Goal: Task Accomplishment & Management: Complete application form

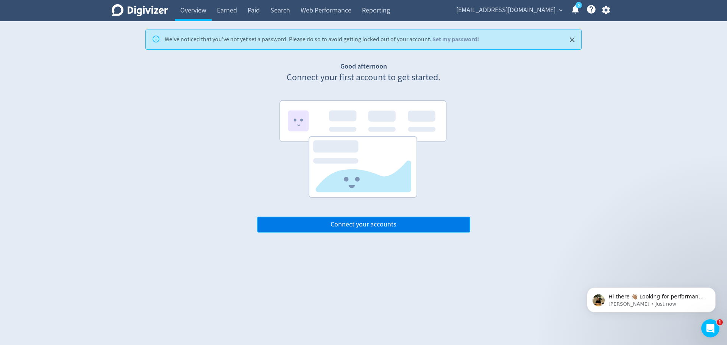
click at [397, 222] on button "Connect your accounts" at bounding box center [363, 224] width 213 height 16
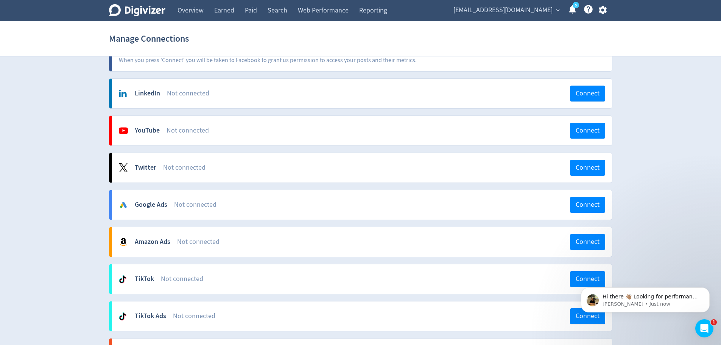
scroll to position [76, 0]
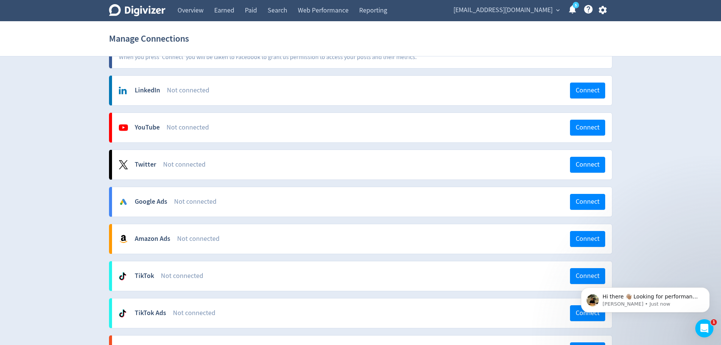
click at [583, 278] on body "Hi there 👋🏽 Looking for performance insights? How can I help? Hugo • Just now" at bounding box center [645, 297] width 145 height 47
click at [588, 274] on html "Hi there 👋🏽 Looking for performance insights? How can I help? Hugo • Just now" at bounding box center [645, 297] width 151 height 53
click at [575, 8] on link "5" at bounding box center [576, 5] width 6 height 6
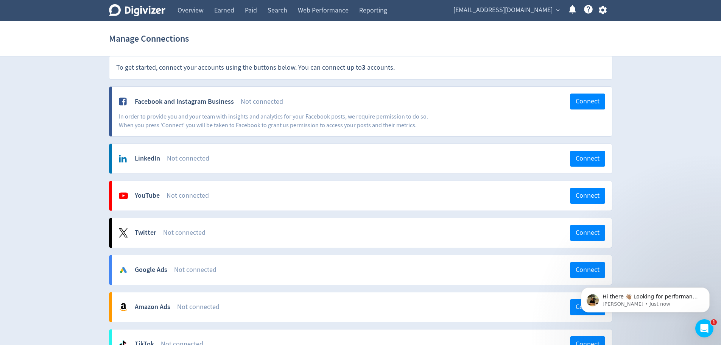
scroll to position [0, 0]
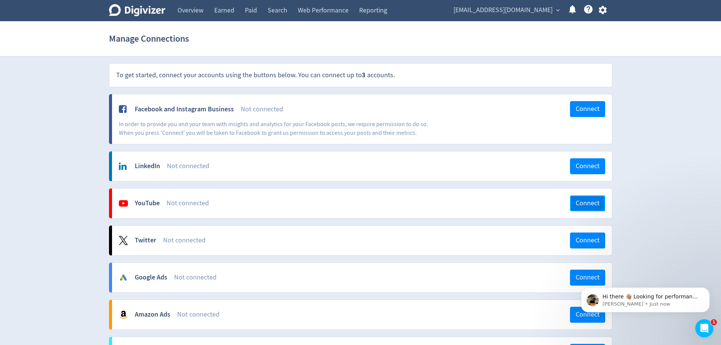
click at [586, 205] on span "Connect" at bounding box center [588, 203] width 24 height 7
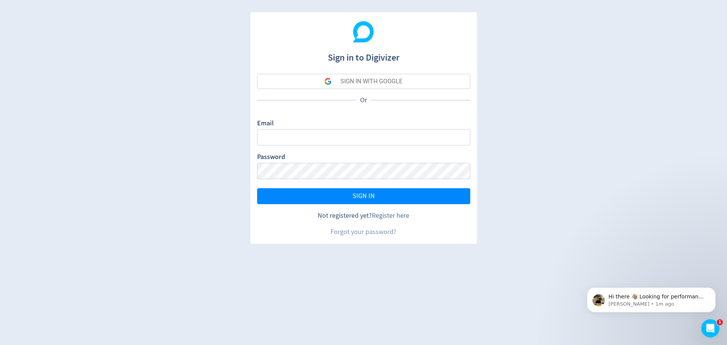
click at [398, 216] on link "Register here" at bounding box center [390, 215] width 37 height 9
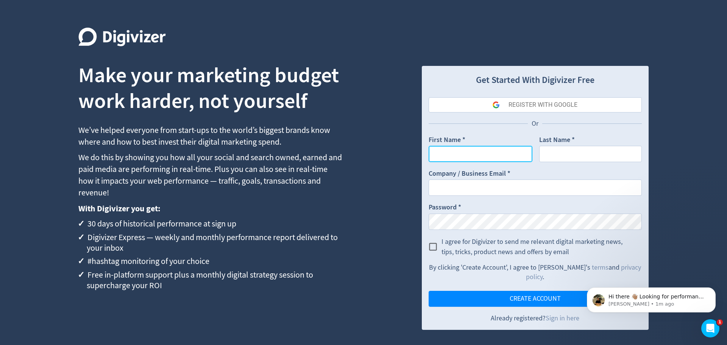
click at [481, 151] on input "First Name *" at bounding box center [480, 154] width 104 height 16
type input "Brett"
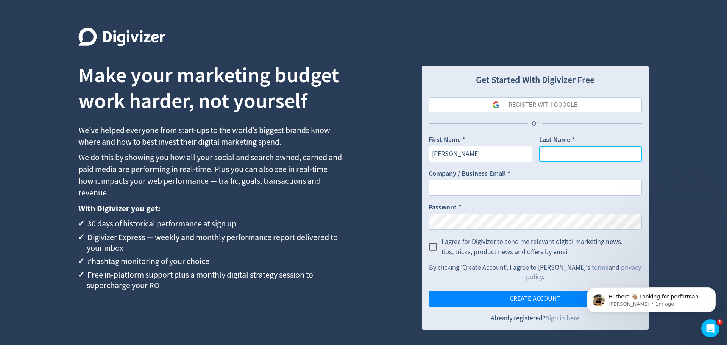
click at [565, 157] on input "Last Name *" at bounding box center [590, 154] width 103 height 16
type input "Cassidy"
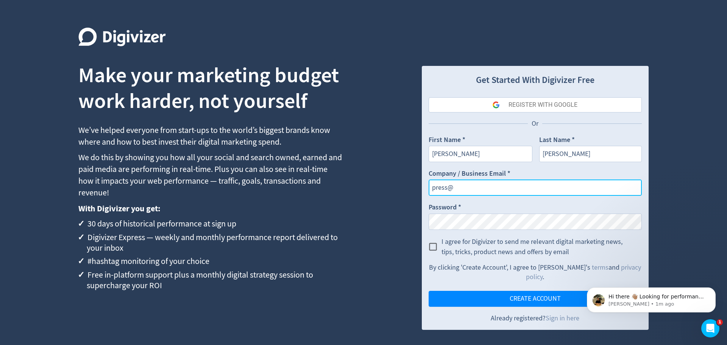
type input "[EMAIL_ADDRESS][DOMAIN_NAME]"
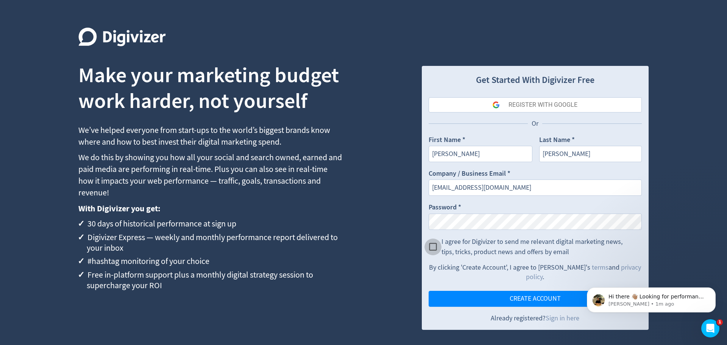
click at [429, 242] on input "I agree for Digivizer to send me relevant digital marketing news, tips, tricks,…" at bounding box center [432, 246] width 17 height 17
click at [434, 248] on input "I agree for Digivizer to send me relevant digital marketing news, tips, tricks,…" at bounding box center [432, 246] width 17 height 17
click at [435, 248] on input "I agree for Digivizer to send me relevant digital marketing news, tips, tricks,…" at bounding box center [432, 246] width 17 height 17
click at [512, 295] on span "CREATE ACCOUNT" at bounding box center [534, 298] width 51 height 7
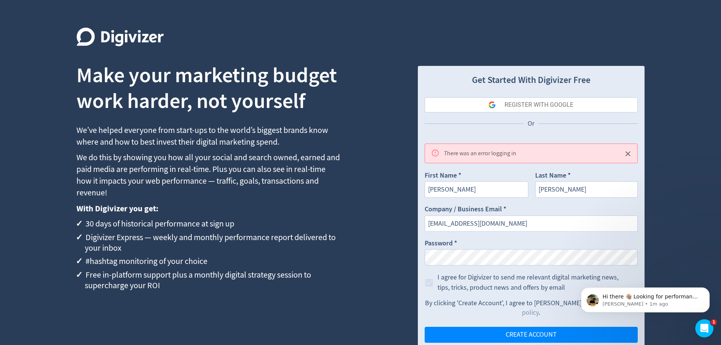
scroll to position [20, 0]
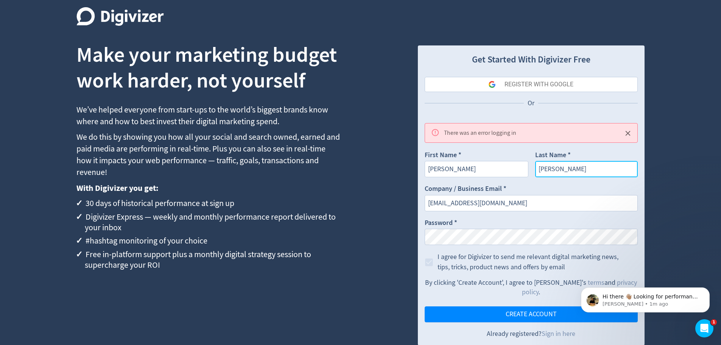
drag, startPoint x: 568, startPoint y: 171, endPoint x: 563, endPoint y: 185, distance: 15.1
click at [568, 171] on input "Cassidy" at bounding box center [586, 169] width 103 height 16
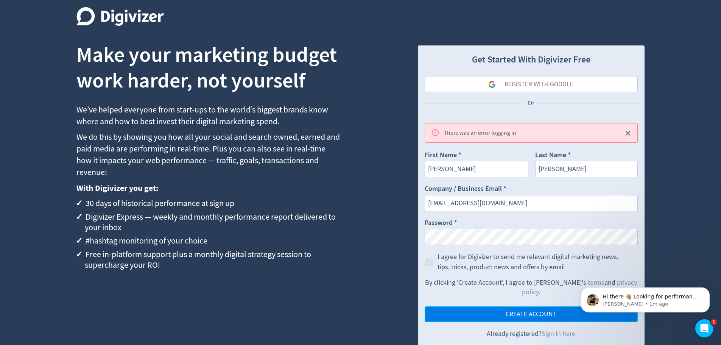
click at [543, 311] on span "CREATE ACCOUNT" at bounding box center [531, 314] width 51 height 7
click at [429, 262] on input "I agree for Digivizer to send me relevant digital marketing news, tips, tricks,…" at bounding box center [428, 262] width 17 height 17
checkbox input "true"
click at [534, 85] on div "REGISTER WITH GOOGLE" at bounding box center [539, 84] width 69 height 15
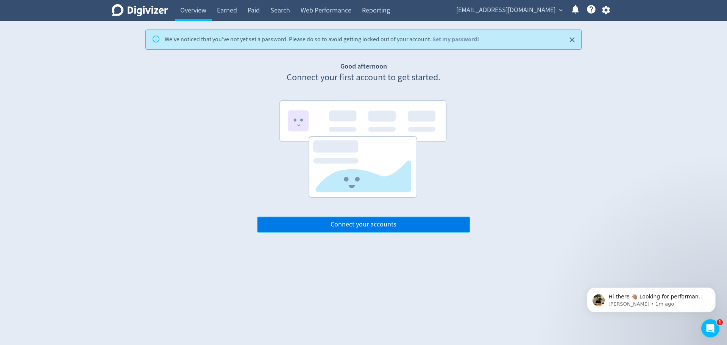
click at [414, 230] on button "Connect your accounts" at bounding box center [363, 224] width 213 height 16
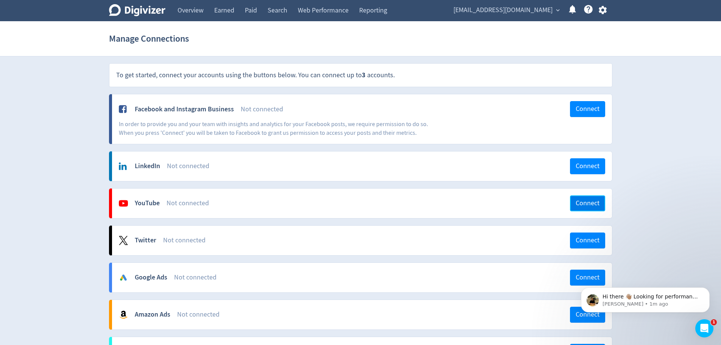
click at [585, 202] on span "Connect" at bounding box center [588, 203] width 24 height 7
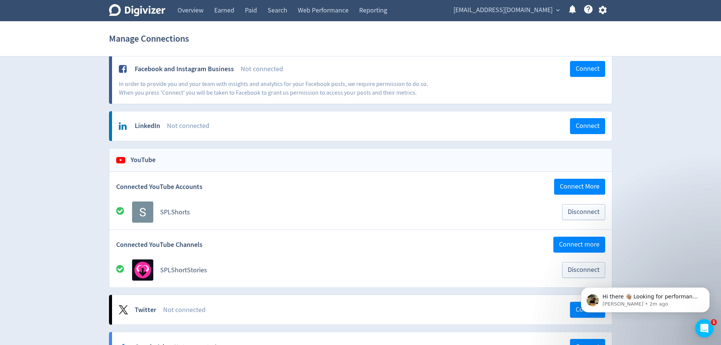
scroll to position [76, 0]
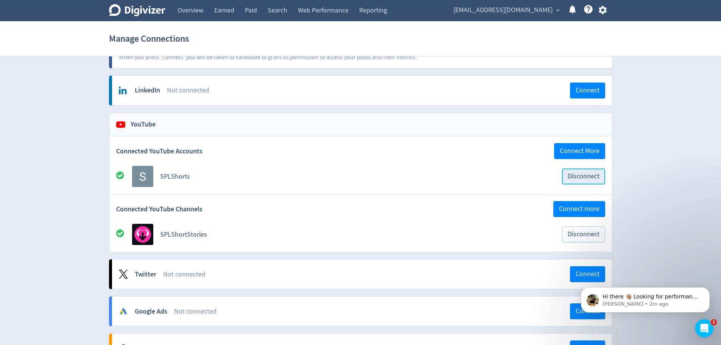
click at [588, 178] on span "Disconnect" at bounding box center [584, 176] width 32 height 7
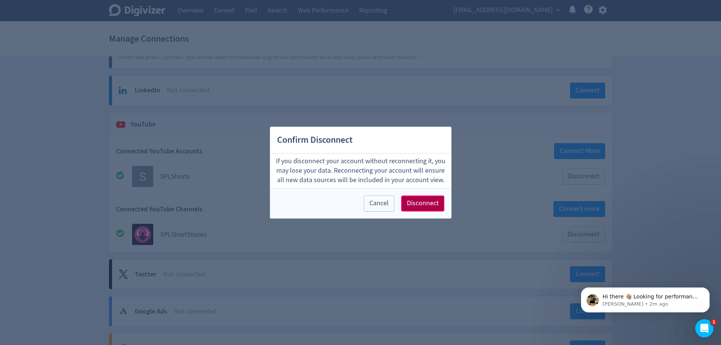
click at [430, 203] on span "Disconnect" at bounding box center [423, 203] width 32 height 7
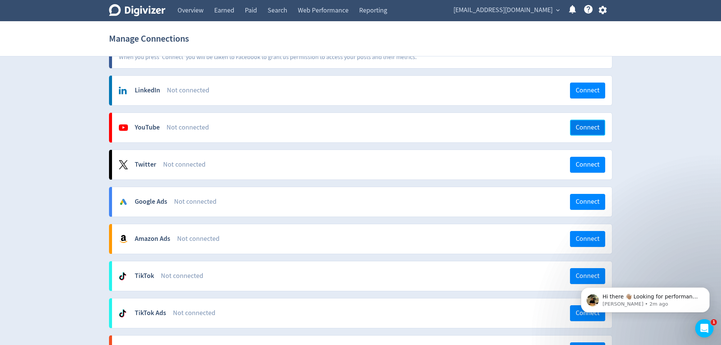
click at [579, 128] on span "Connect" at bounding box center [588, 127] width 24 height 7
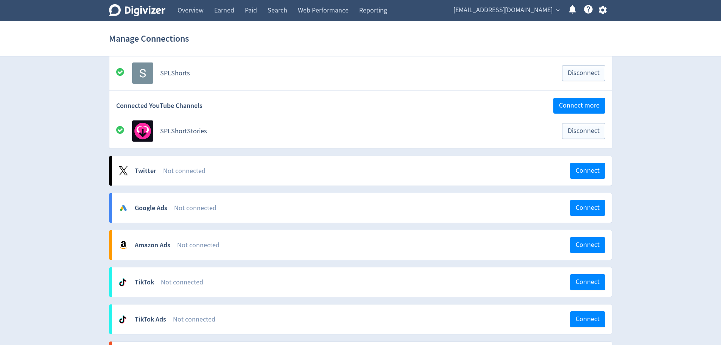
scroll to position [189, 0]
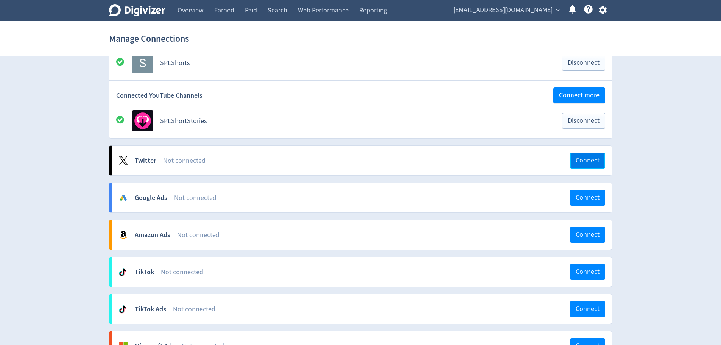
click at [582, 162] on span "Connect" at bounding box center [588, 160] width 24 height 7
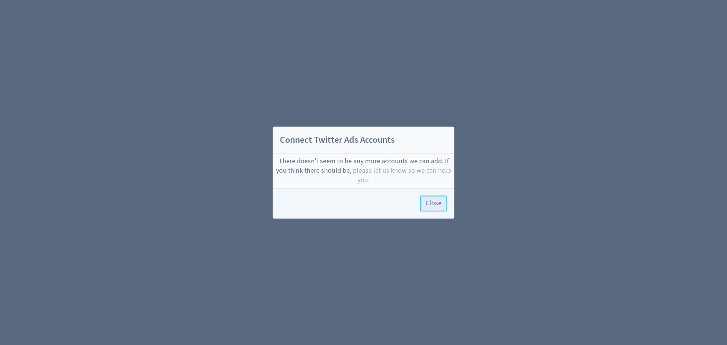
click at [438, 207] on span "Close" at bounding box center [433, 203] width 16 height 7
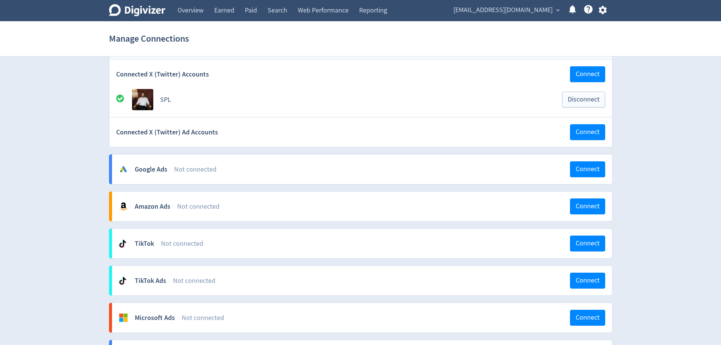
scroll to position [303, 0]
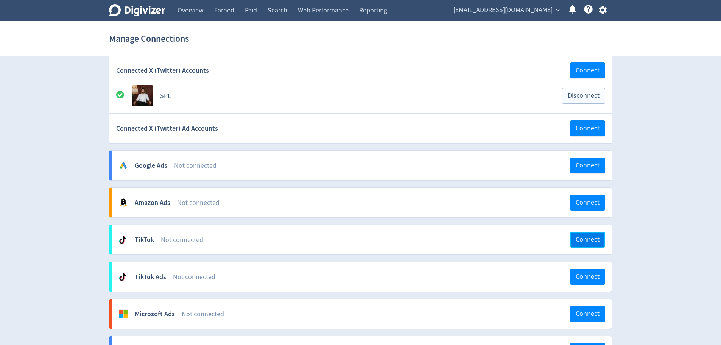
click at [576, 238] on span "Connect" at bounding box center [588, 239] width 24 height 7
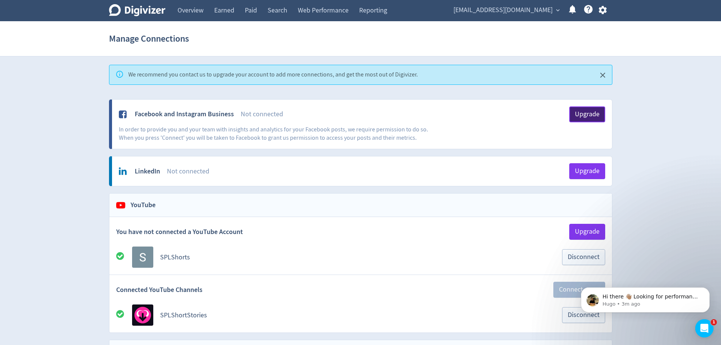
click at [589, 118] on span "Upgrade" at bounding box center [587, 114] width 25 height 7
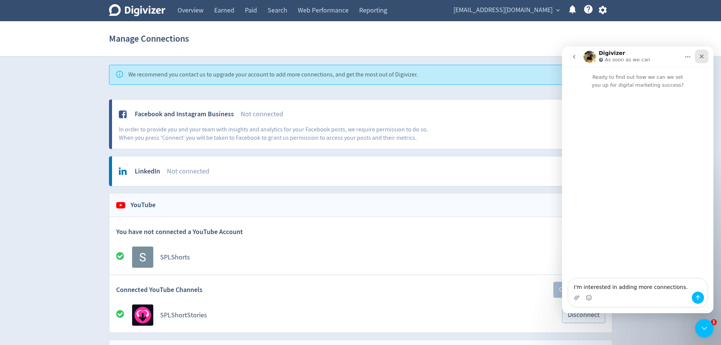
click at [703, 56] on icon "Close" at bounding box center [702, 56] width 6 height 6
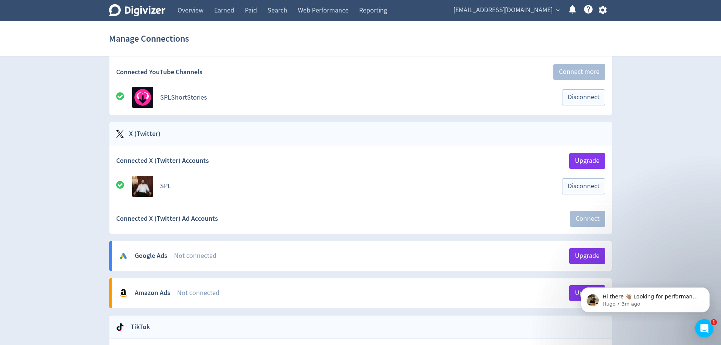
scroll to position [206, 0]
